Goal: Complete application form

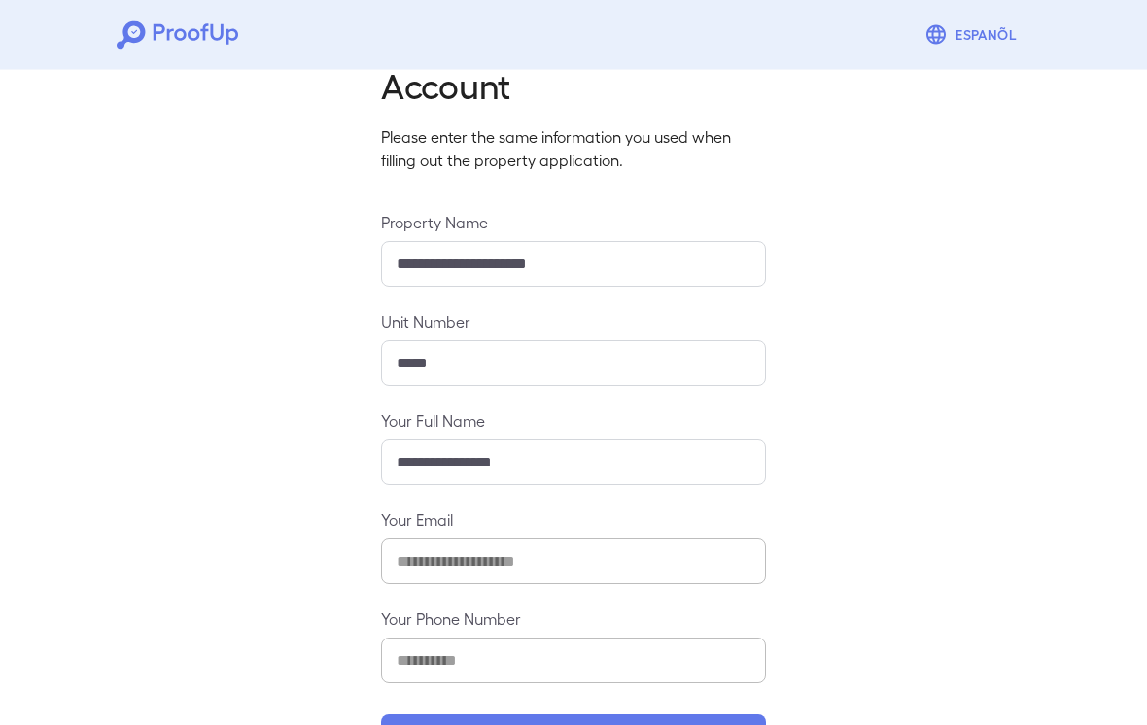
scroll to position [123, 0]
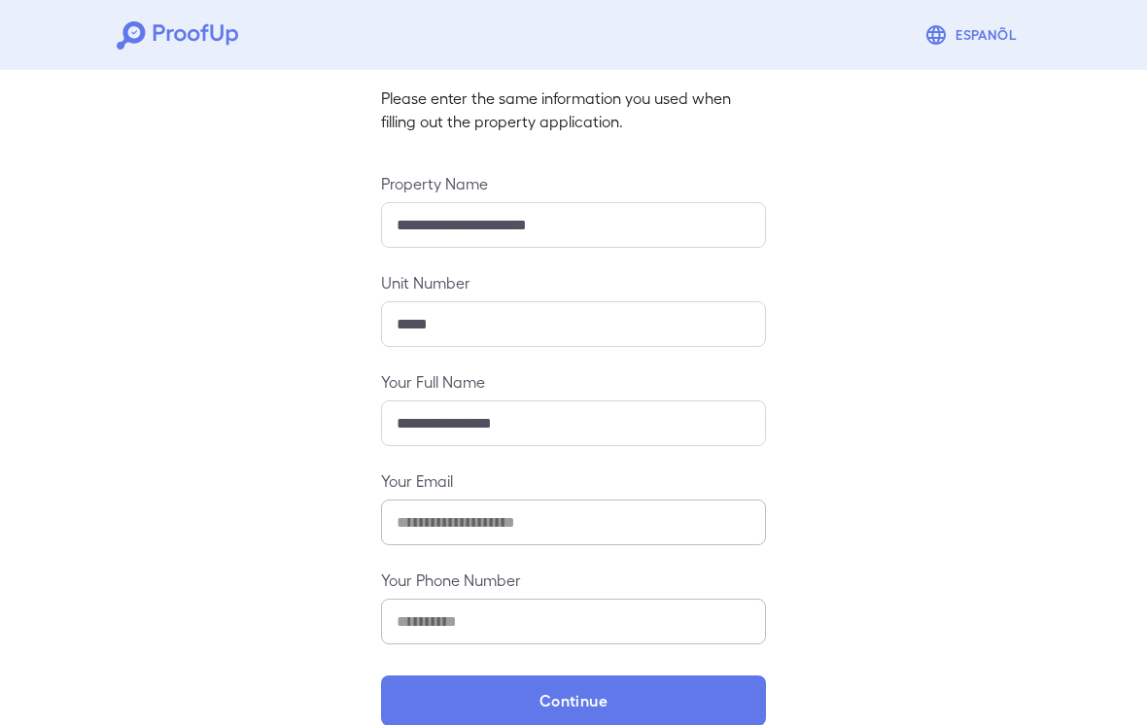
click at [612, 702] on button "Continue" at bounding box center [573, 701] width 385 height 51
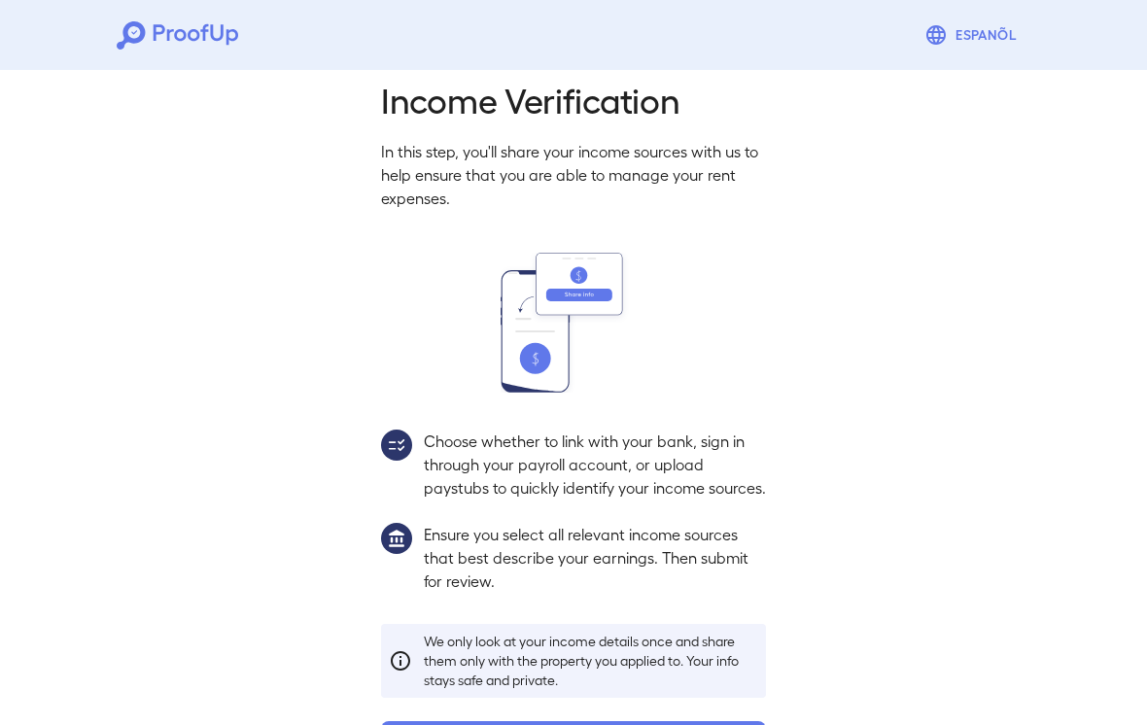
scroll to position [96, 0]
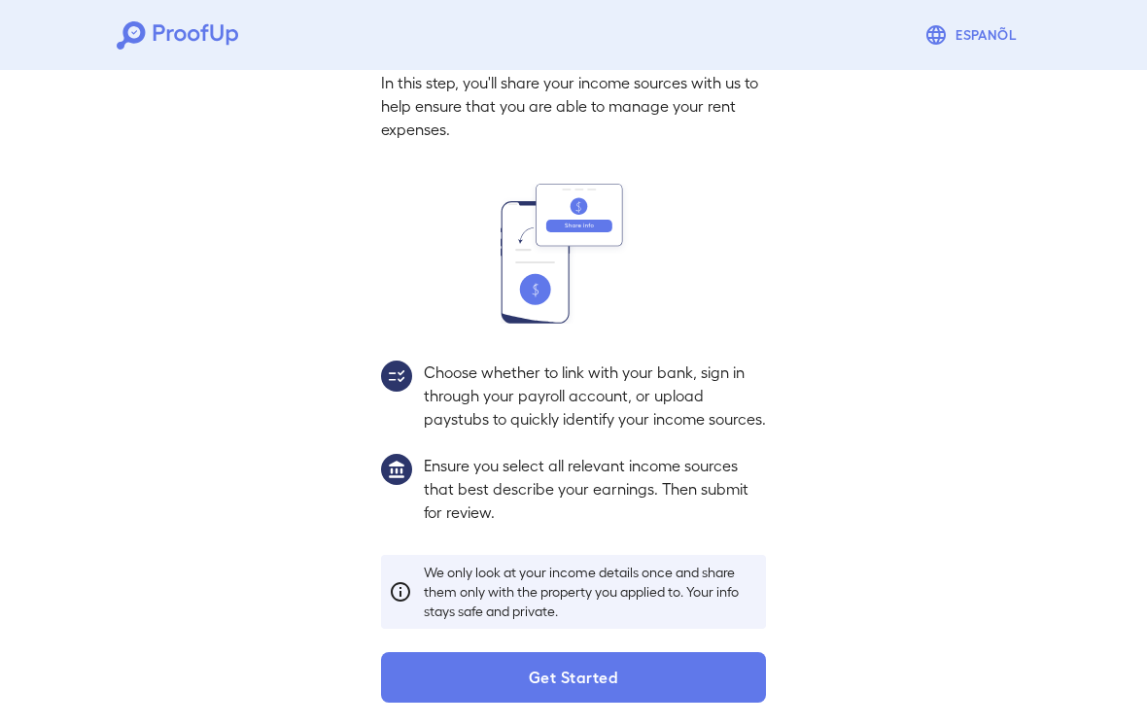
click at [610, 703] on button "Get Started" at bounding box center [573, 677] width 385 height 51
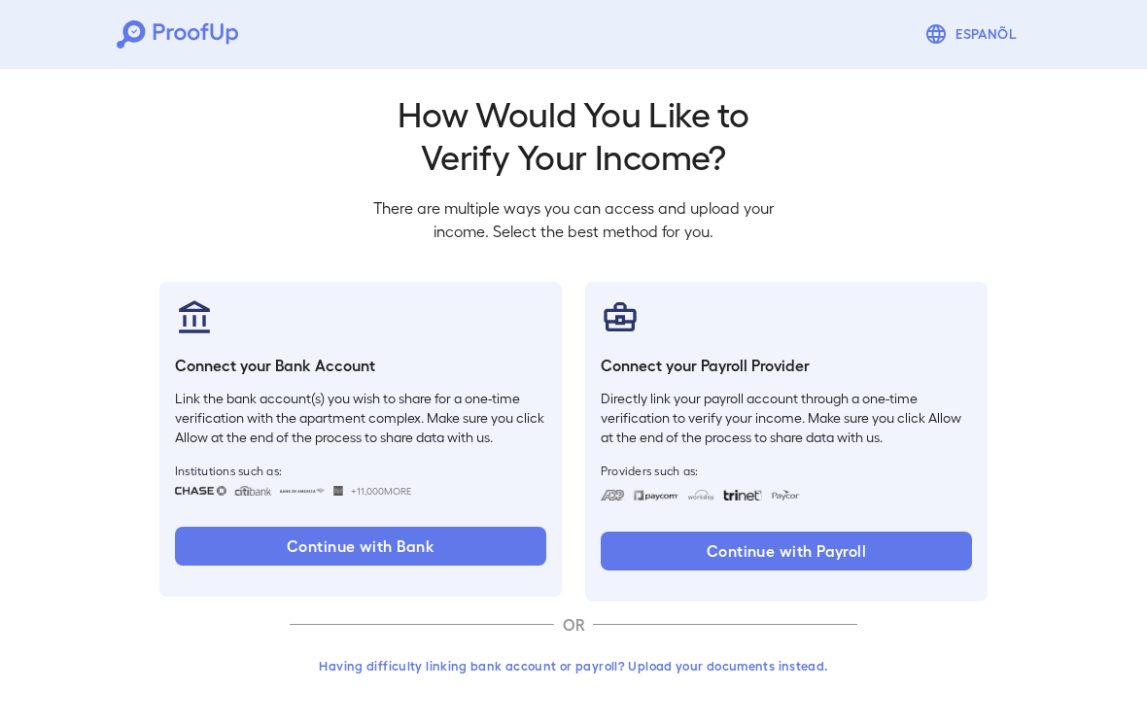
scroll to position [15, 0]
click at [257, 540] on button "Continue with Bank" at bounding box center [360, 545] width 371 height 39
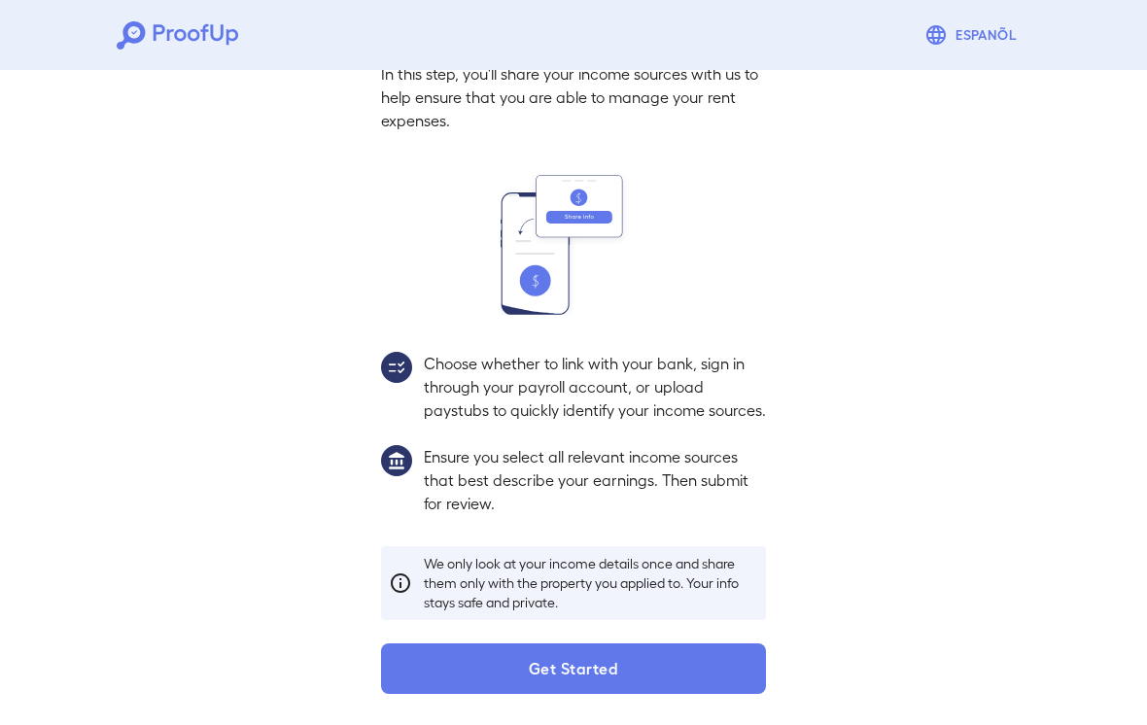
click at [685, 669] on button "Get Started" at bounding box center [573, 668] width 385 height 51
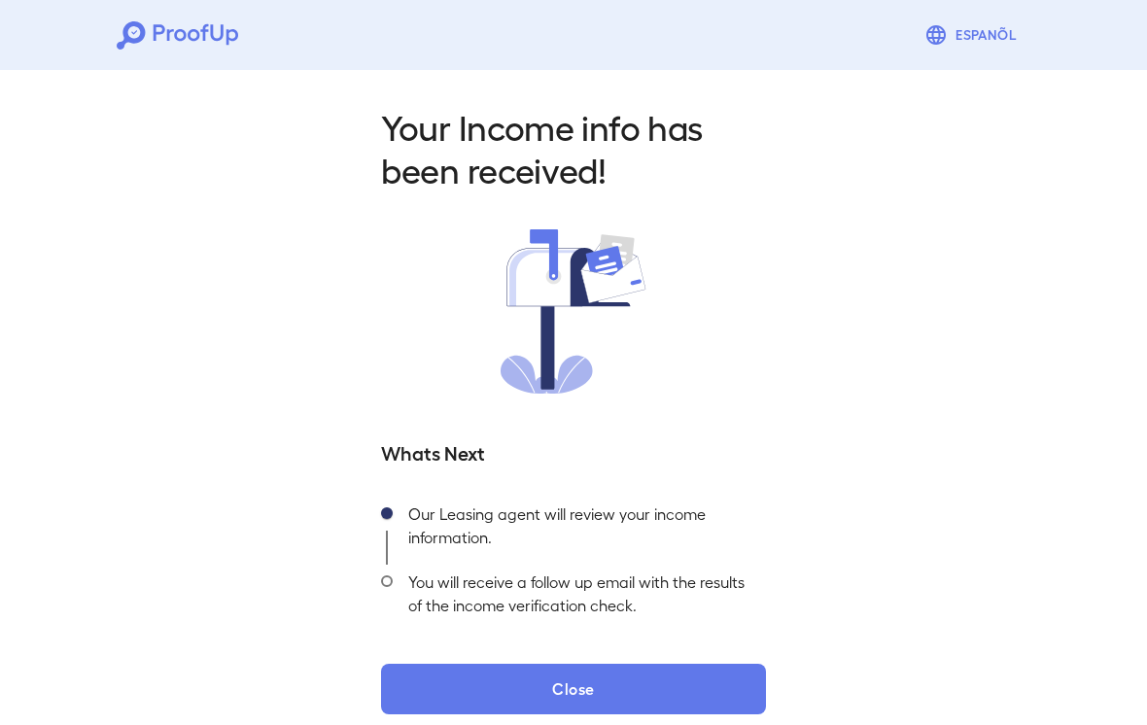
scroll to position [17, 0]
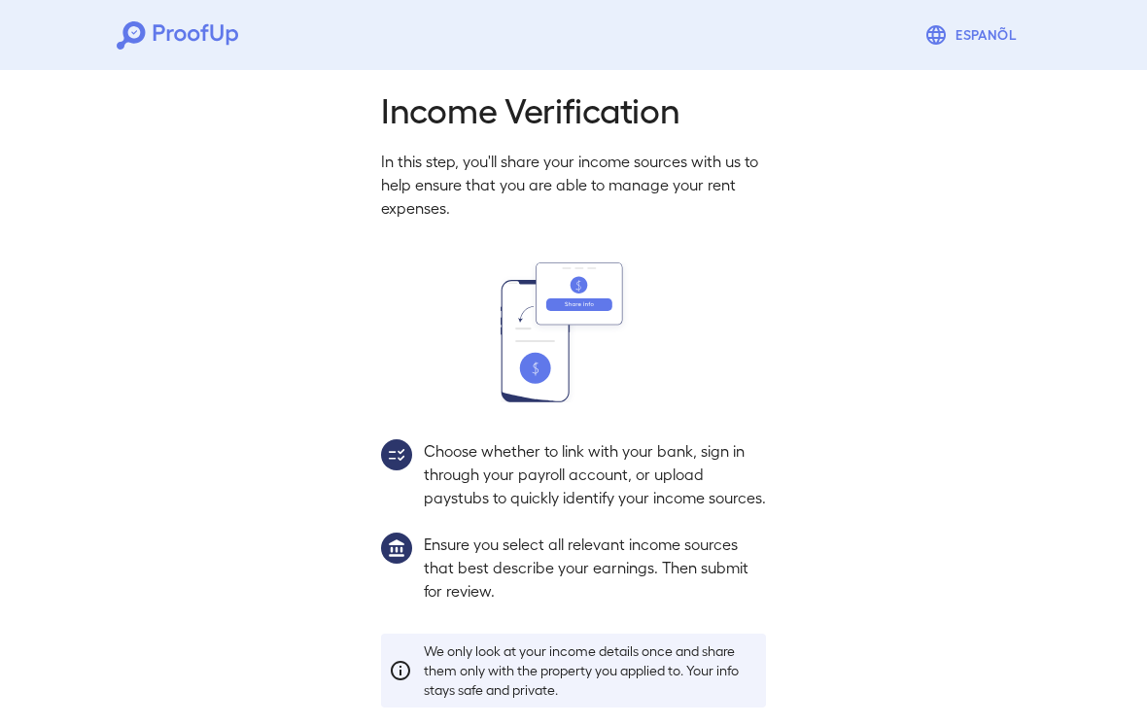
scroll to position [126, 0]
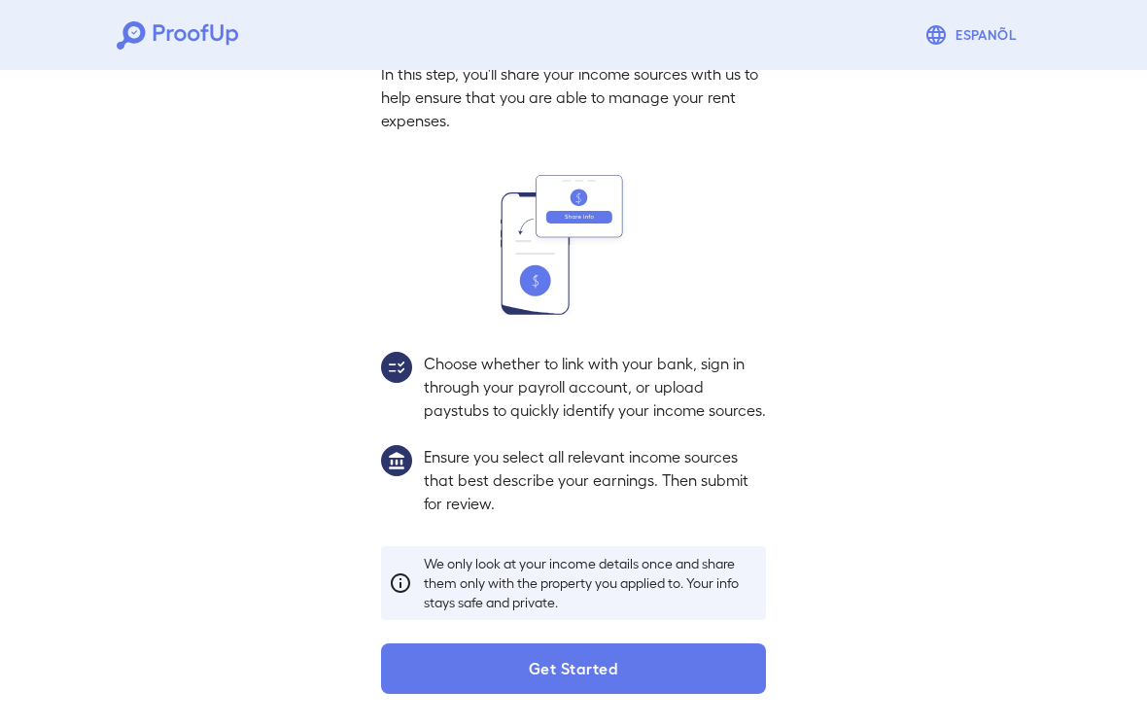
click at [666, 476] on p "Ensure you select all relevant income sources that best describe your earnings.…" at bounding box center [595, 480] width 342 height 70
click at [637, 673] on button "Get Started" at bounding box center [573, 668] width 385 height 51
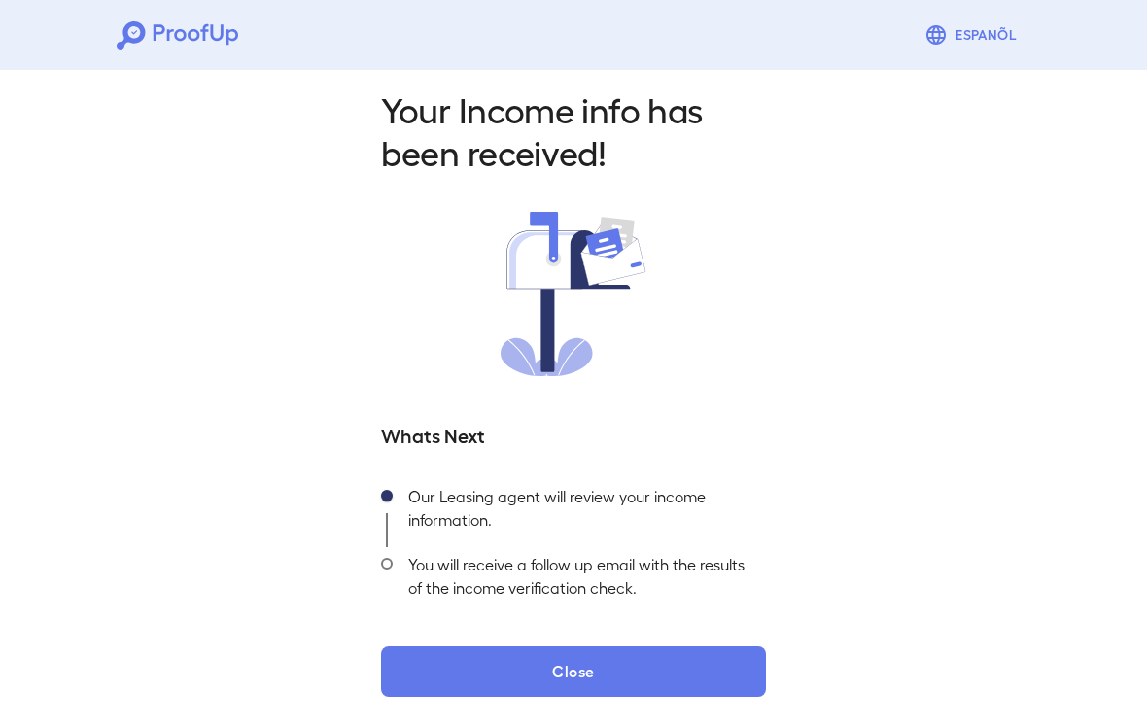
scroll to position [126, 0]
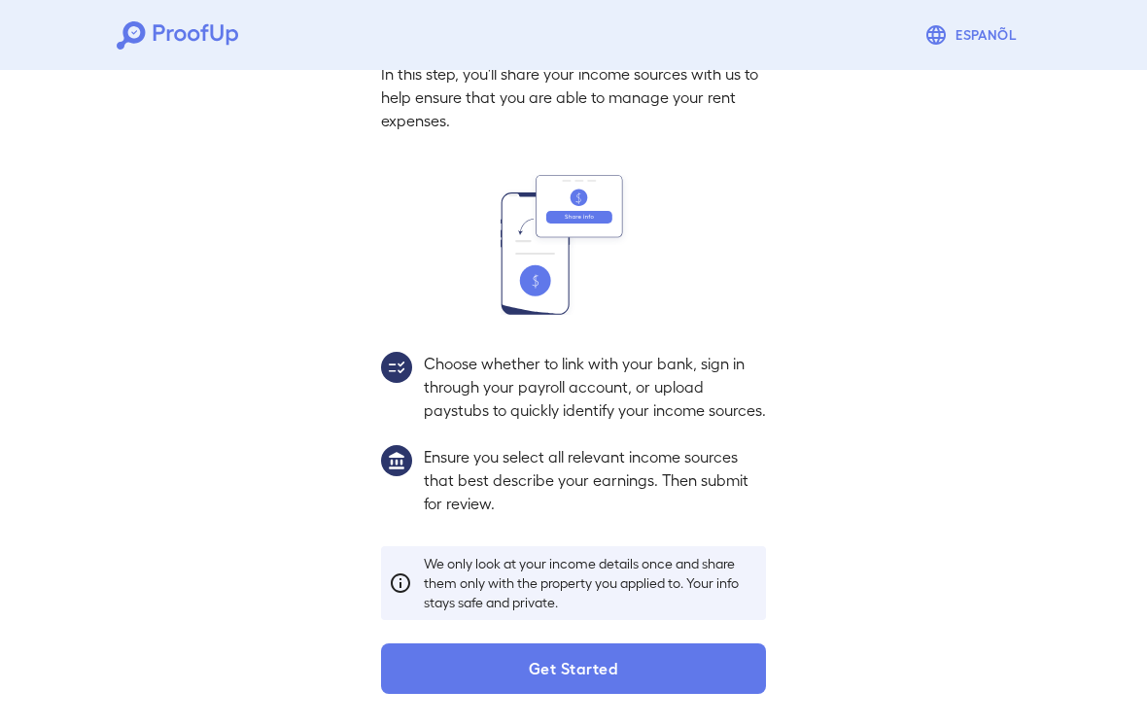
scroll to position [154, 0]
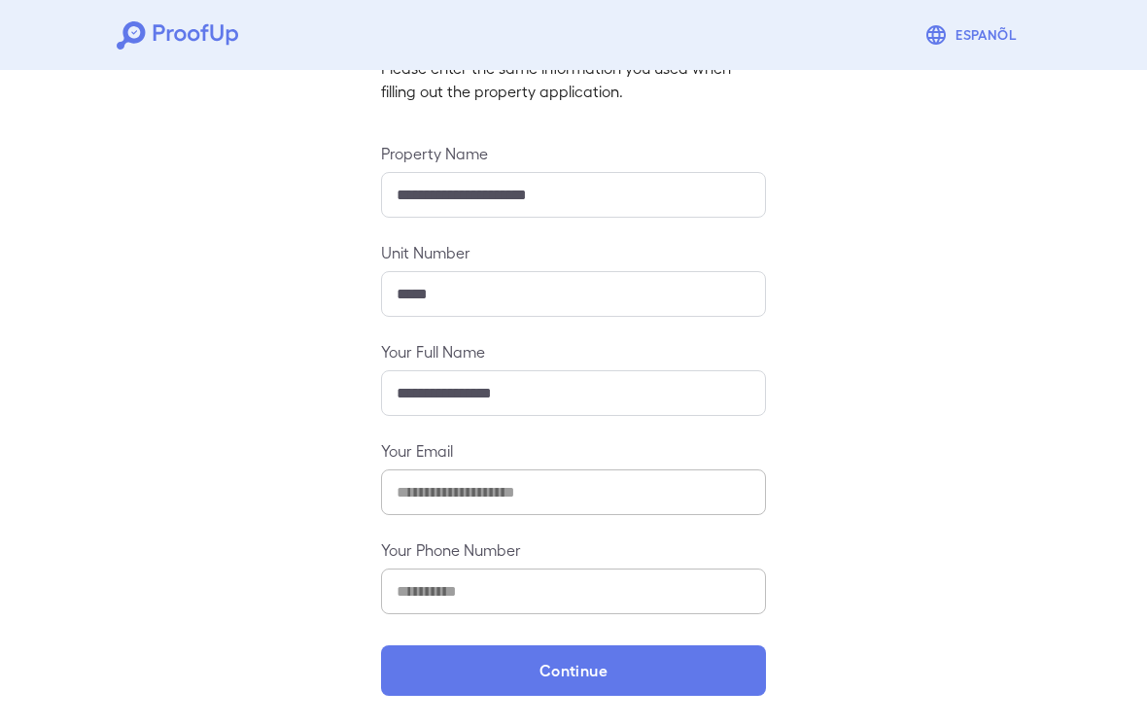
click at [633, 674] on button "Continue" at bounding box center [573, 670] width 385 height 51
click at [672, 679] on button "Continue" at bounding box center [573, 670] width 385 height 51
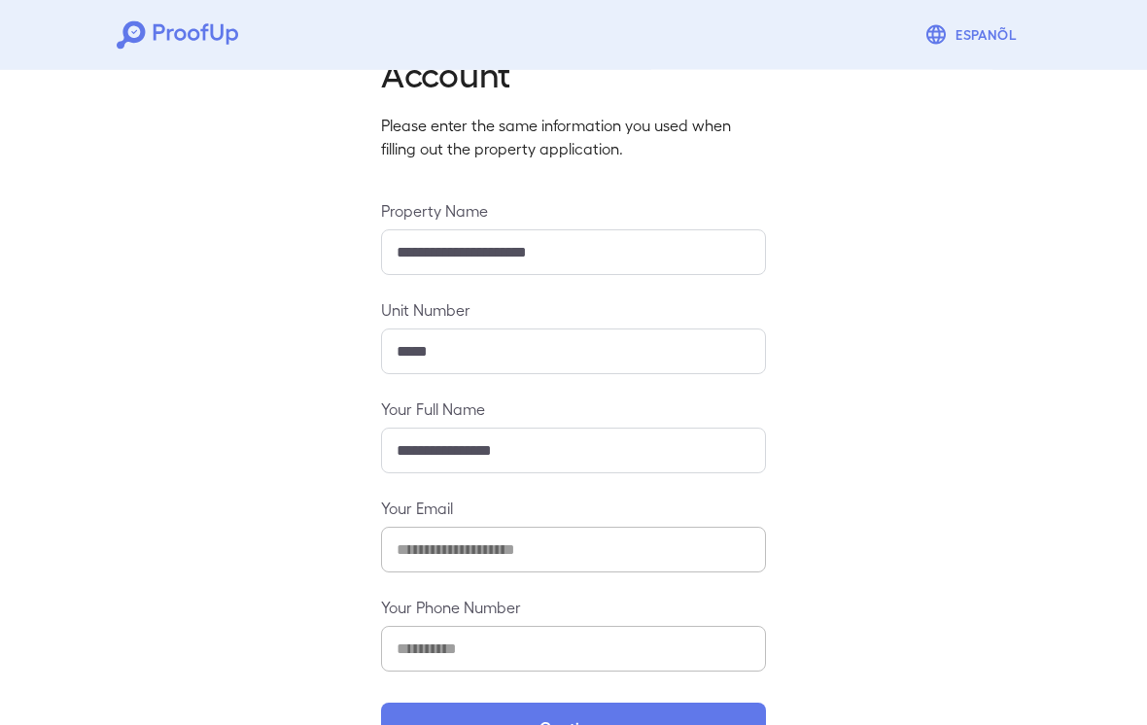
scroll to position [123, 0]
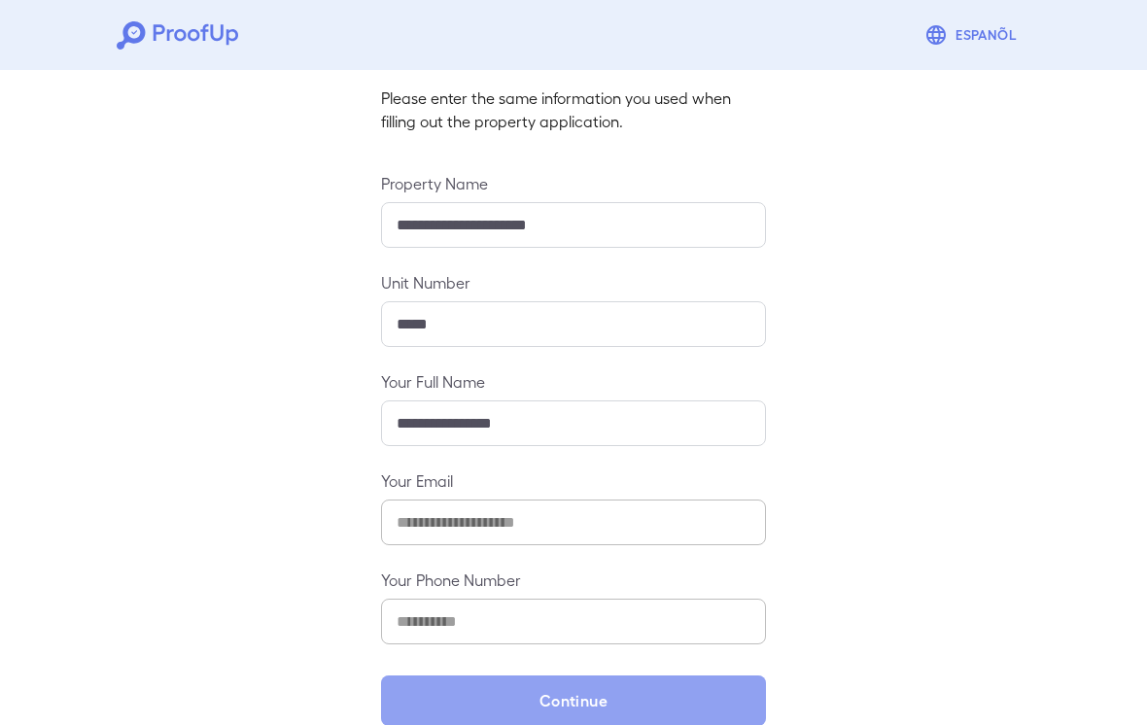
click at [604, 706] on button "Continue" at bounding box center [573, 701] width 385 height 51
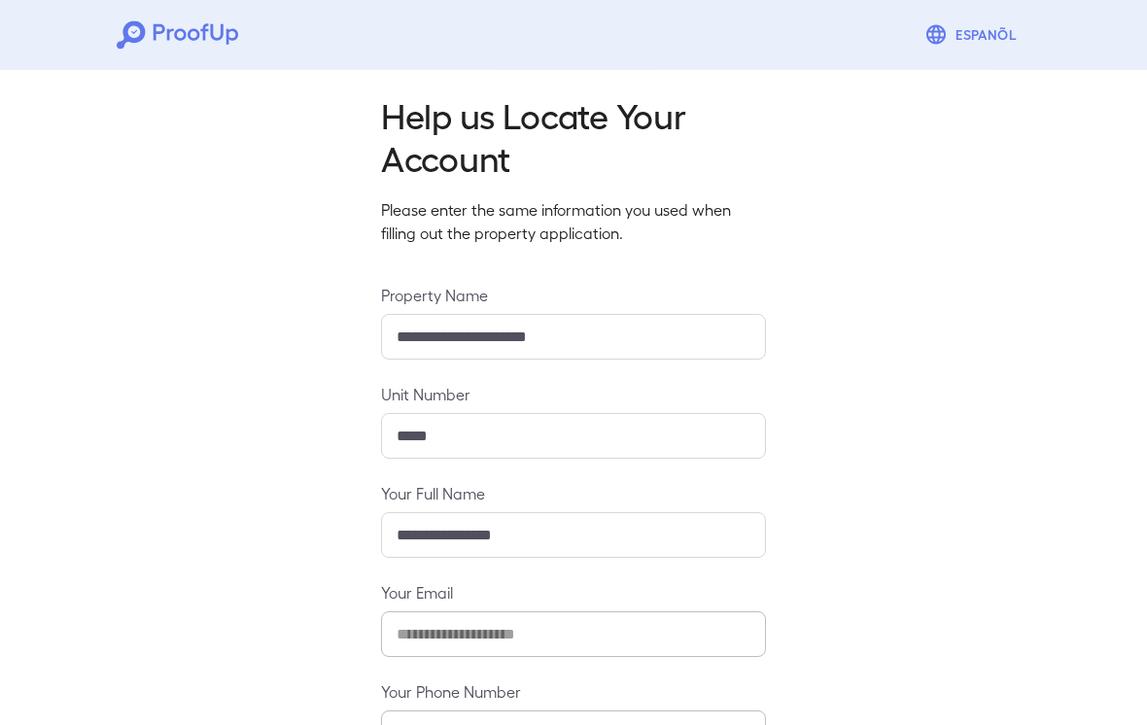
scroll to position [0, 0]
